Goal: Navigation & Orientation: Find specific page/section

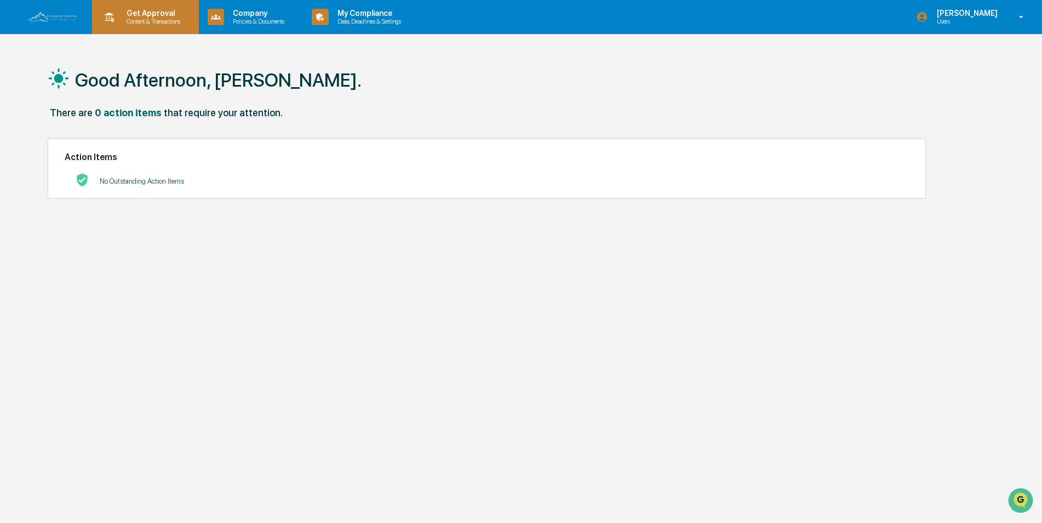
click at [156, 10] on p "Get Approval" at bounding box center [152, 13] width 68 height 9
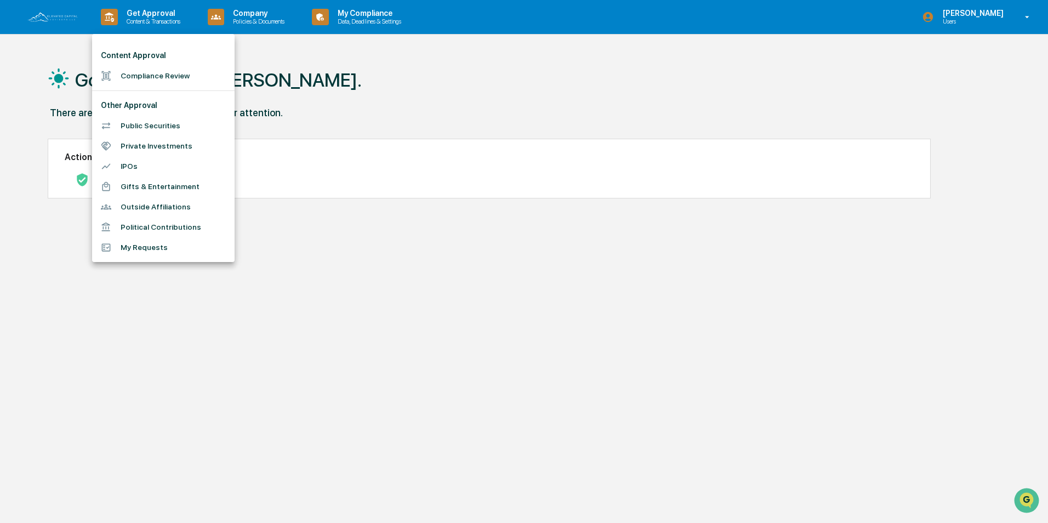
click at [169, 76] on li "Compliance Review" at bounding box center [163, 76] width 142 height 20
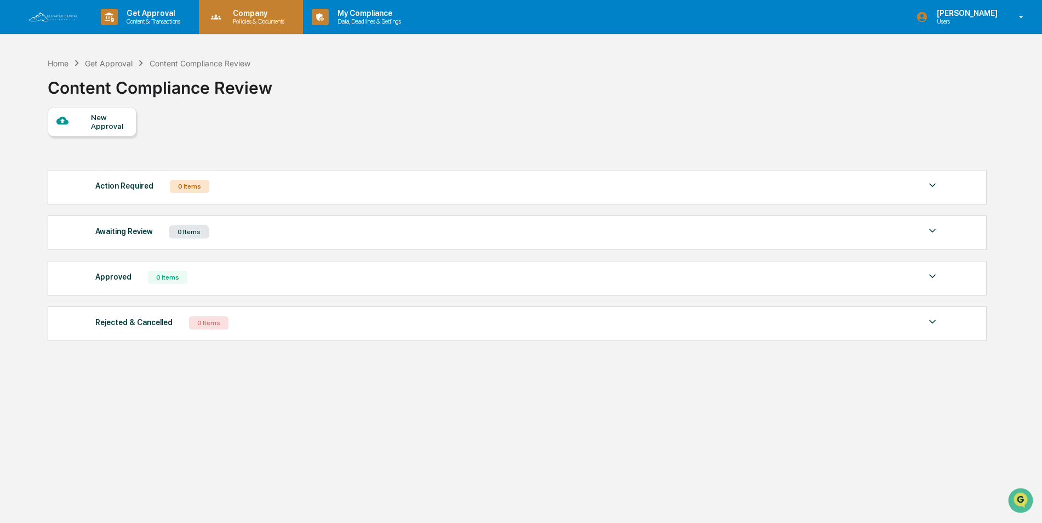
click at [258, 24] on p "Policies & Documents" at bounding box center [257, 22] width 66 height 8
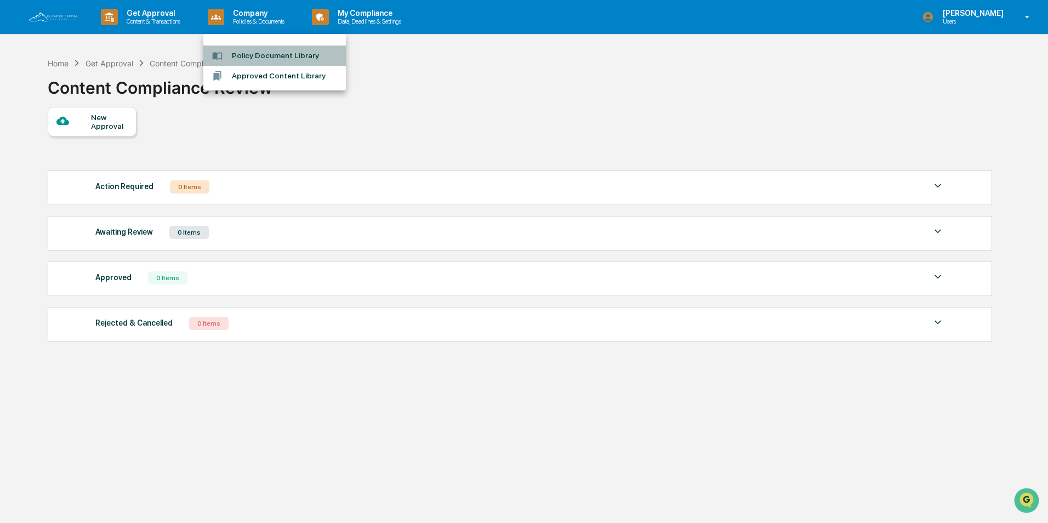
click at [247, 55] on li "Policy Document Library" at bounding box center [274, 55] width 142 height 20
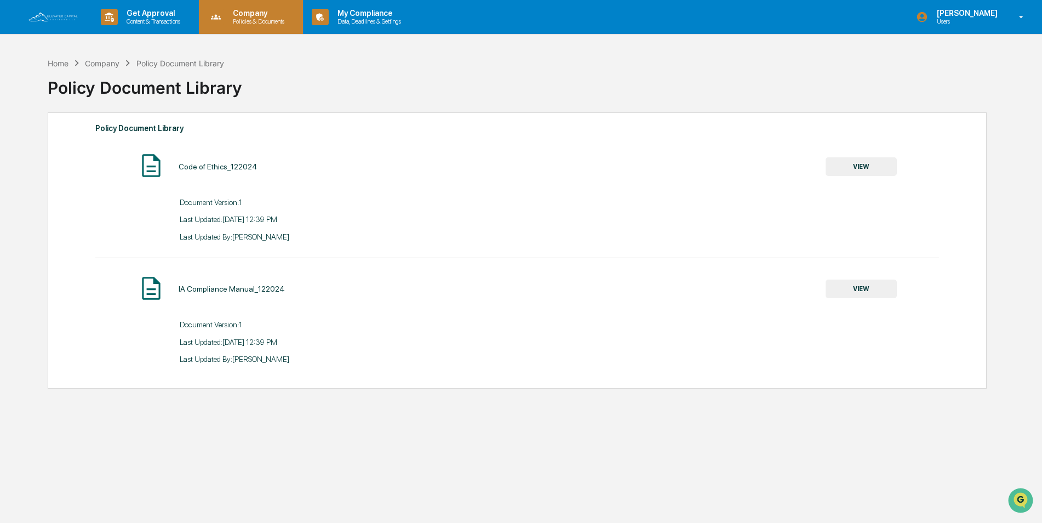
click at [253, 18] on p "Policies & Documents" at bounding box center [257, 22] width 66 height 8
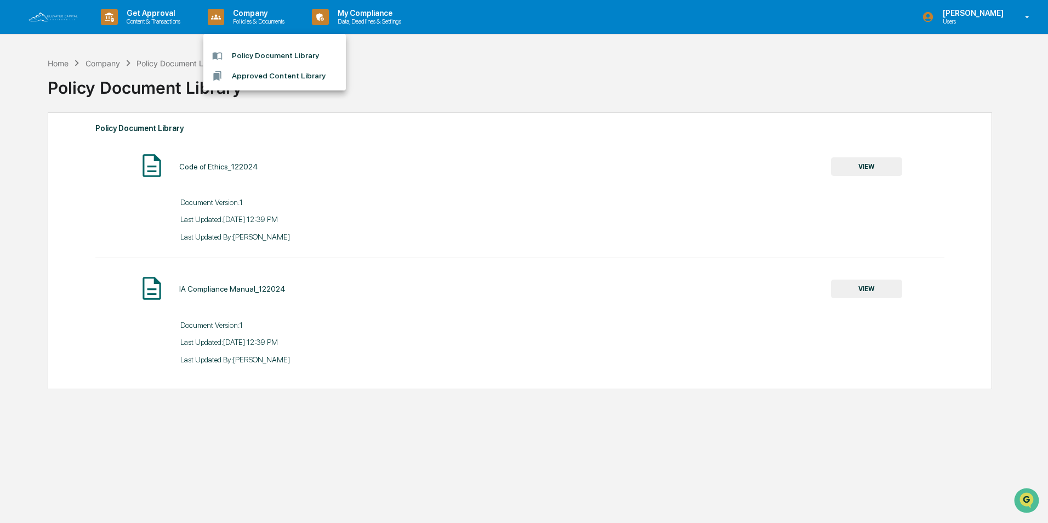
click at [301, 77] on li "Approved Content Library" at bounding box center [274, 76] width 142 height 20
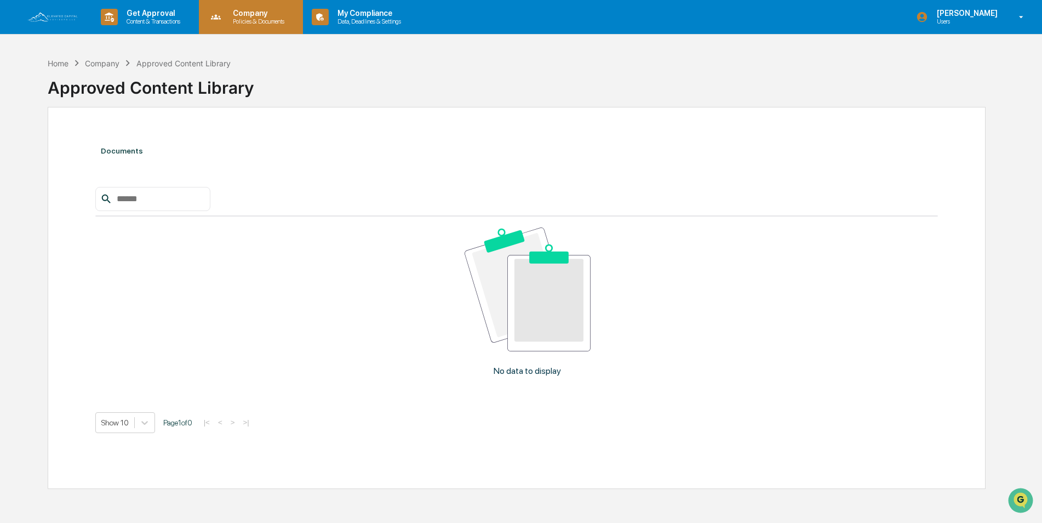
click at [274, 17] on p "Company" at bounding box center [257, 13] width 66 height 9
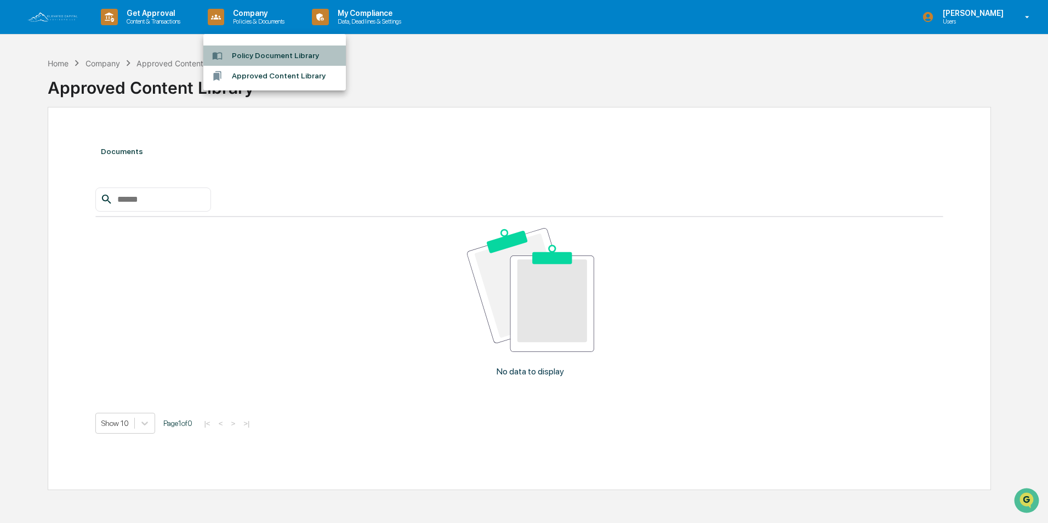
click at [256, 58] on li "Policy Document Library" at bounding box center [274, 55] width 142 height 20
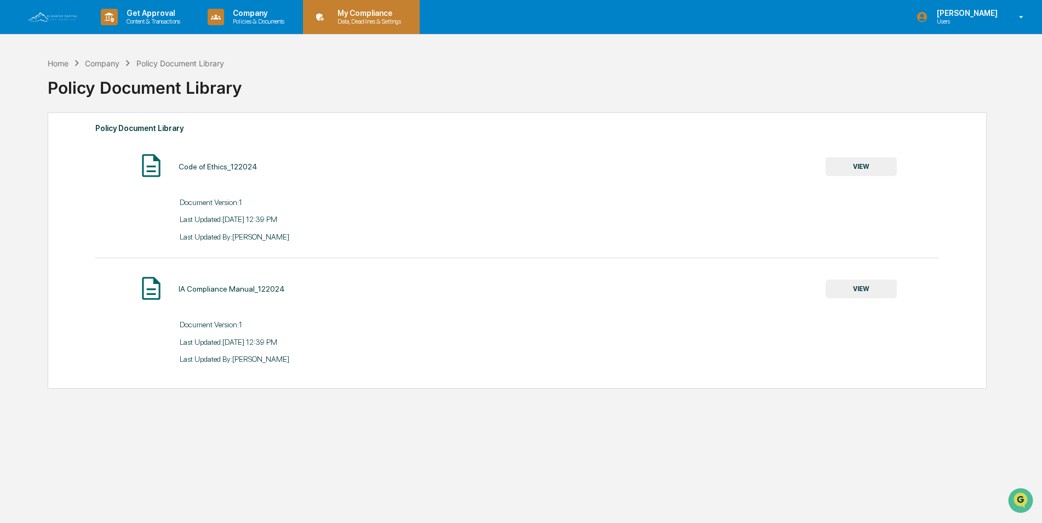
click at [364, 15] on p "My Compliance" at bounding box center [368, 13] width 78 height 9
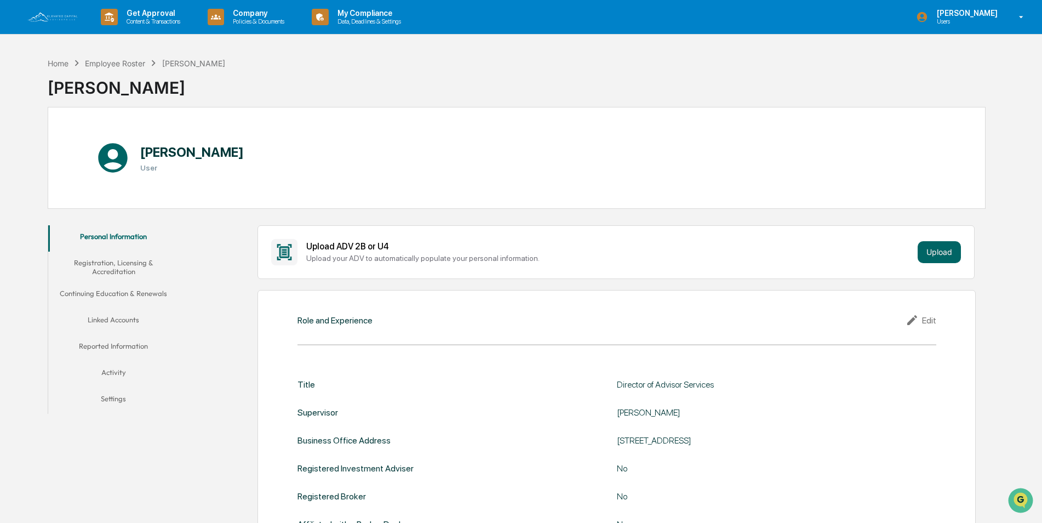
click at [134, 323] on button "Linked Accounts" at bounding box center [113, 322] width 131 height 26
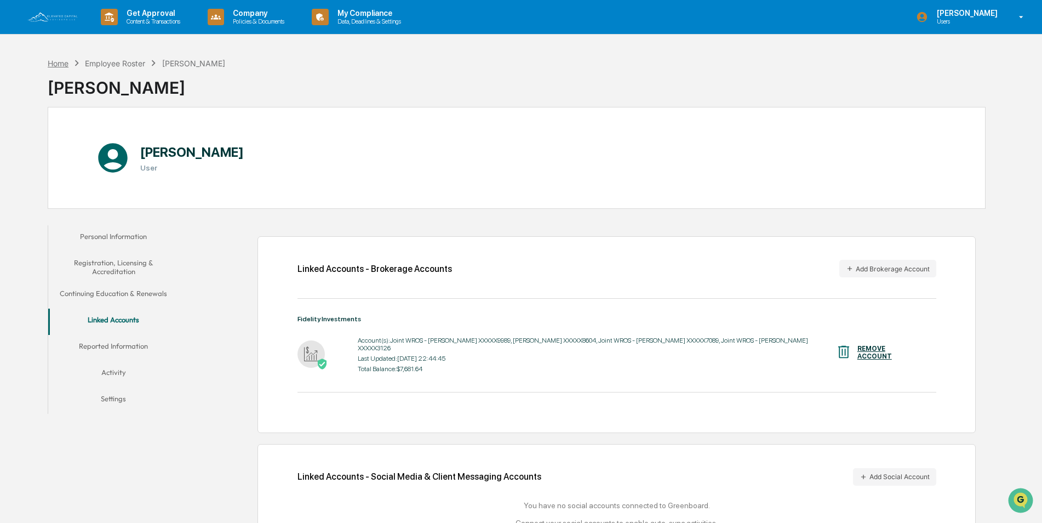
click at [65, 62] on div "Home" at bounding box center [58, 63] width 21 height 9
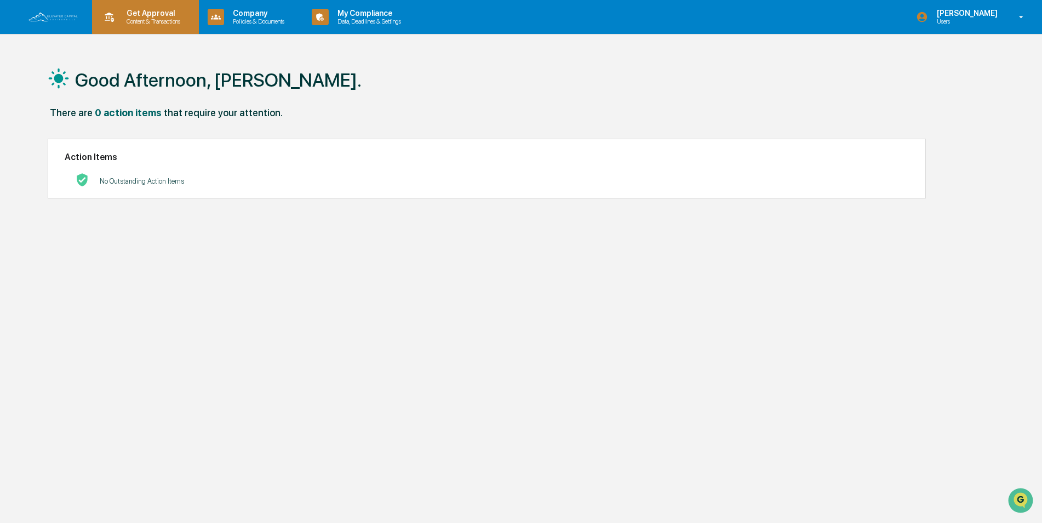
click at [150, 22] on p "Content & Transactions" at bounding box center [152, 22] width 68 height 8
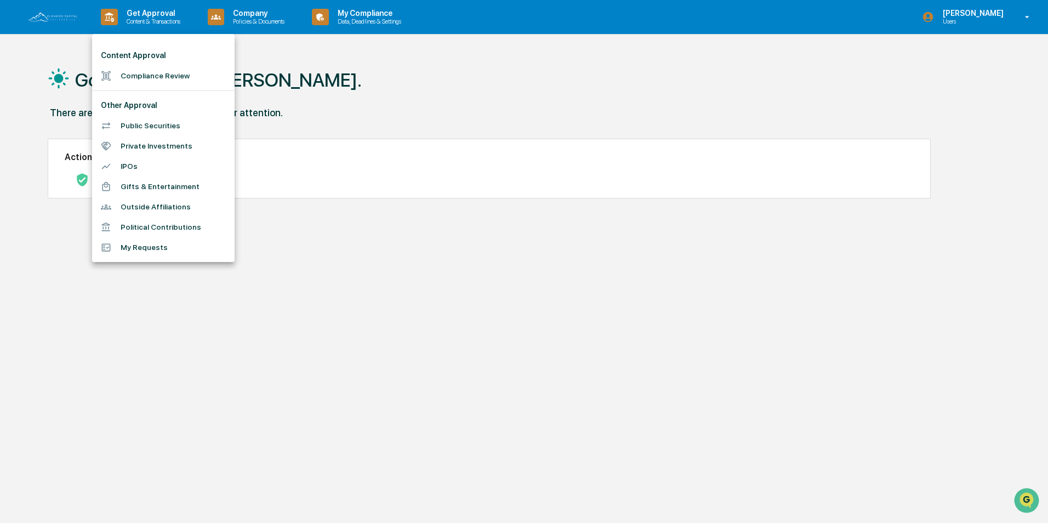
click at [158, 77] on li "Compliance Review" at bounding box center [163, 76] width 142 height 20
